Goal: Task Accomplishment & Management: Manage account settings

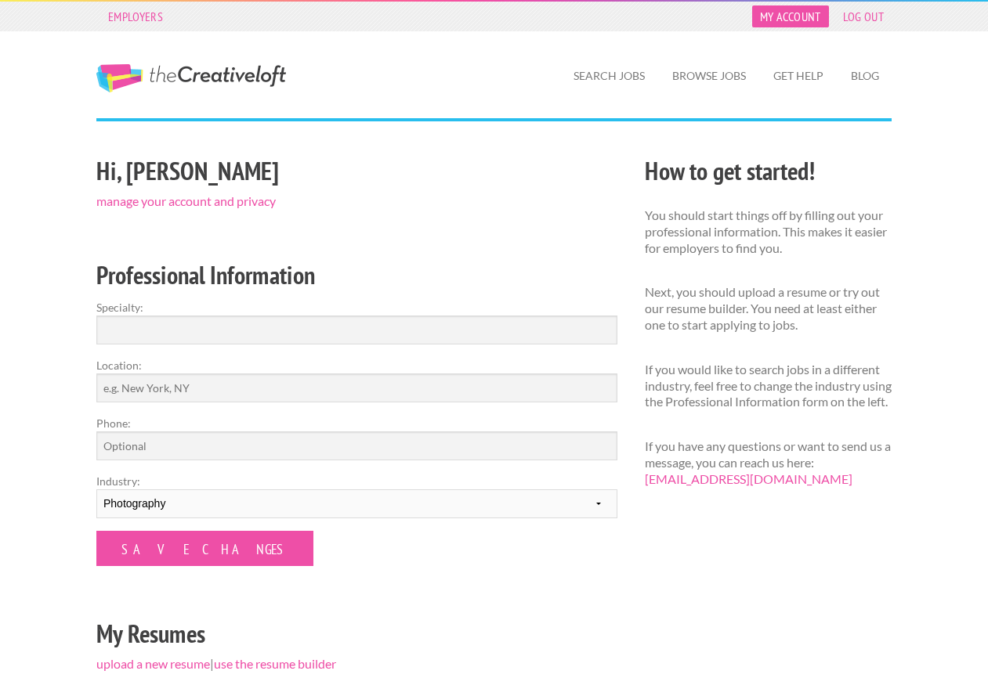
click at [810, 16] on link "My Account" at bounding box center [790, 16] width 77 height 22
click at [789, 16] on link "My Account" at bounding box center [790, 16] width 77 height 22
click at [187, 204] on link "manage your account and privacy" at bounding box center [185, 200] width 179 height 15
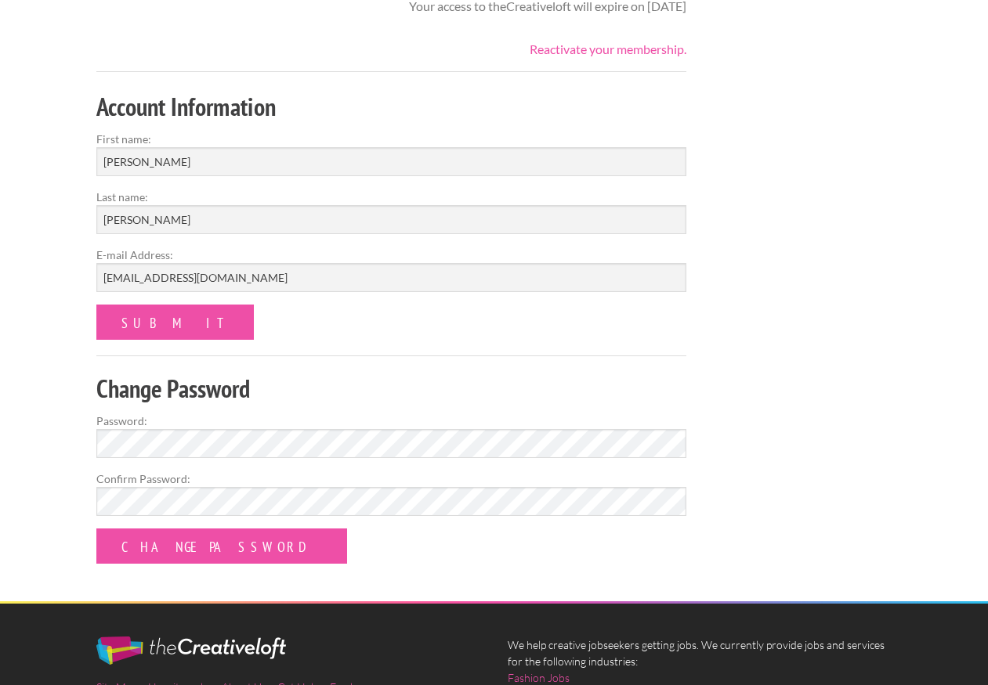
scroll to position [82, 0]
